Goal: Transaction & Acquisition: Book appointment/travel/reservation

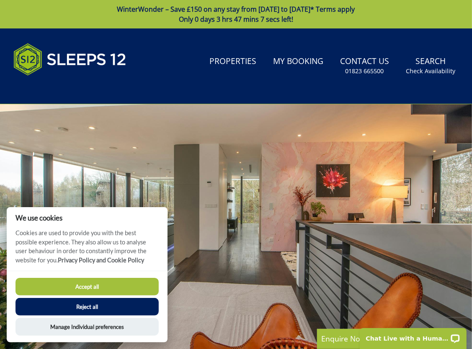
click at [82, 303] on button "Reject all" at bounding box center [87, 307] width 143 height 18
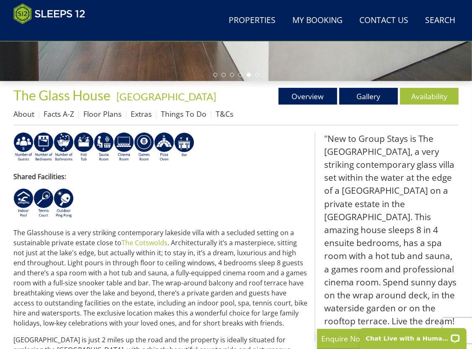
scroll to position [256, 0]
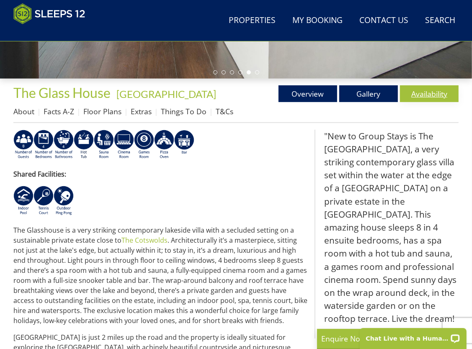
click at [421, 98] on link "Availability" at bounding box center [429, 93] width 59 height 17
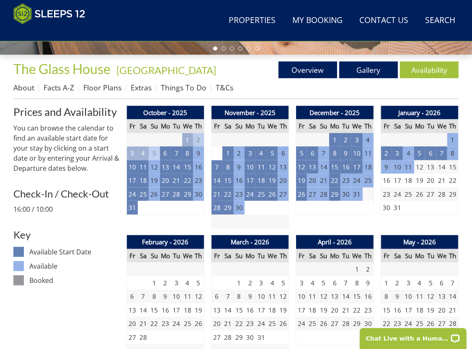
scroll to position [285, 0]
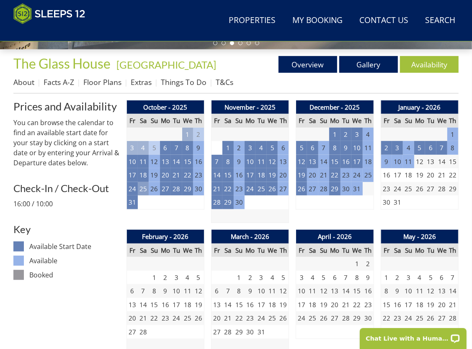
click at [143, 193] on td "25" at bounding box center [143, 189] width 11 height 14
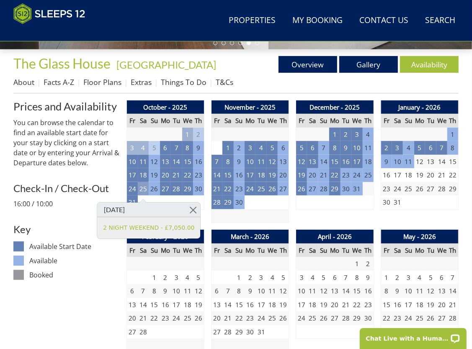
click at [143, 192] on td "25" at bounding box center [143, 189] width 11 height 14
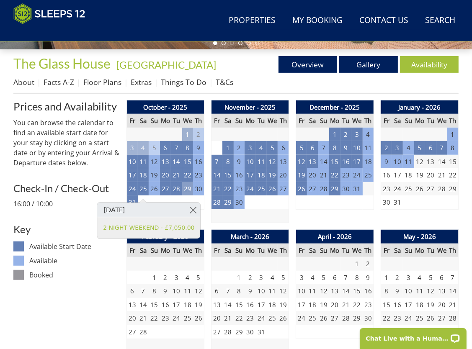
click at [189, 191] on td "29" at bounding box center [187, 189] width 11 height 14
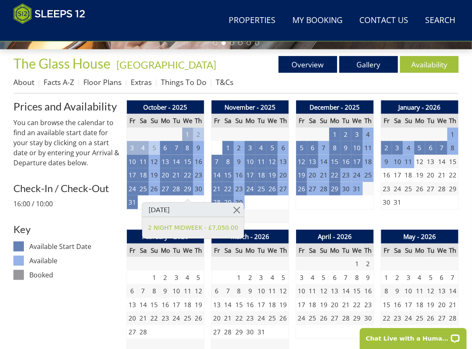
click at [327, 219] on div "December - 2025 Fr Sa Su Mo Tu We Th 28 29 30 1 2 3 4 5 6 7 8 9 10 11 12 13" at bounding box center [335, 162] width 78 height 123
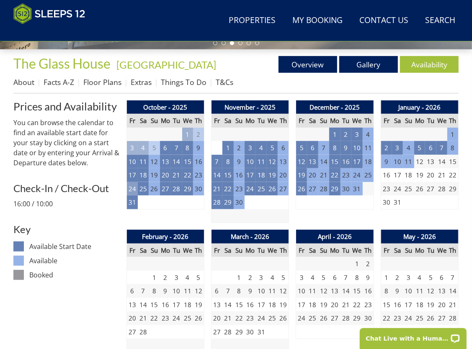
click at [132, 186] on td "24" at bounding box center [132, 189] width 11 height 14
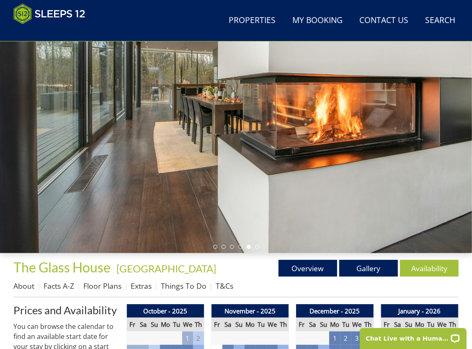
scroll to position [0, 0]
